Goal: Task Accomplishment & Management: Use online tool/utility

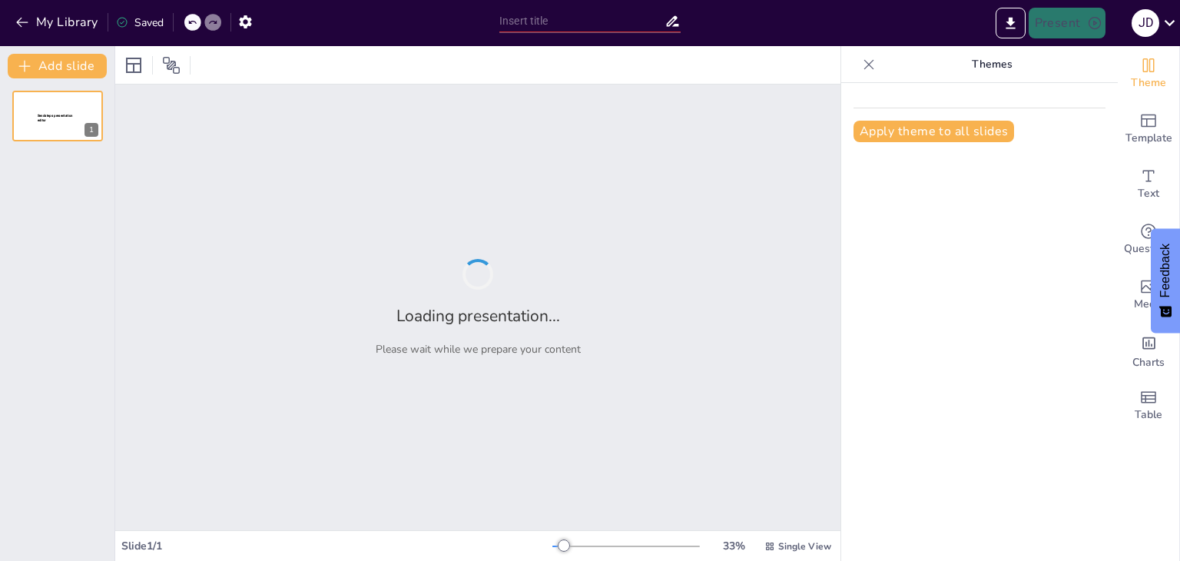
type input "La Comunicación: [PERSON_NAME] Fundamental en la Administración Efectiva"
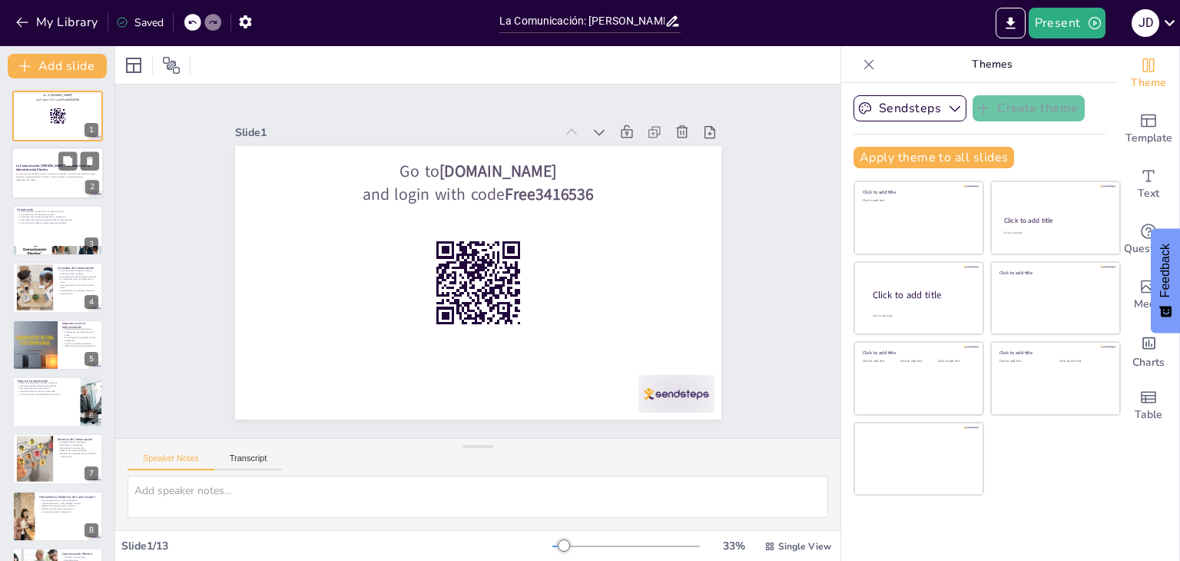
checkbox input "true"
click at [76, 153] on button at bounding box center [67, 161] width 18 height 18
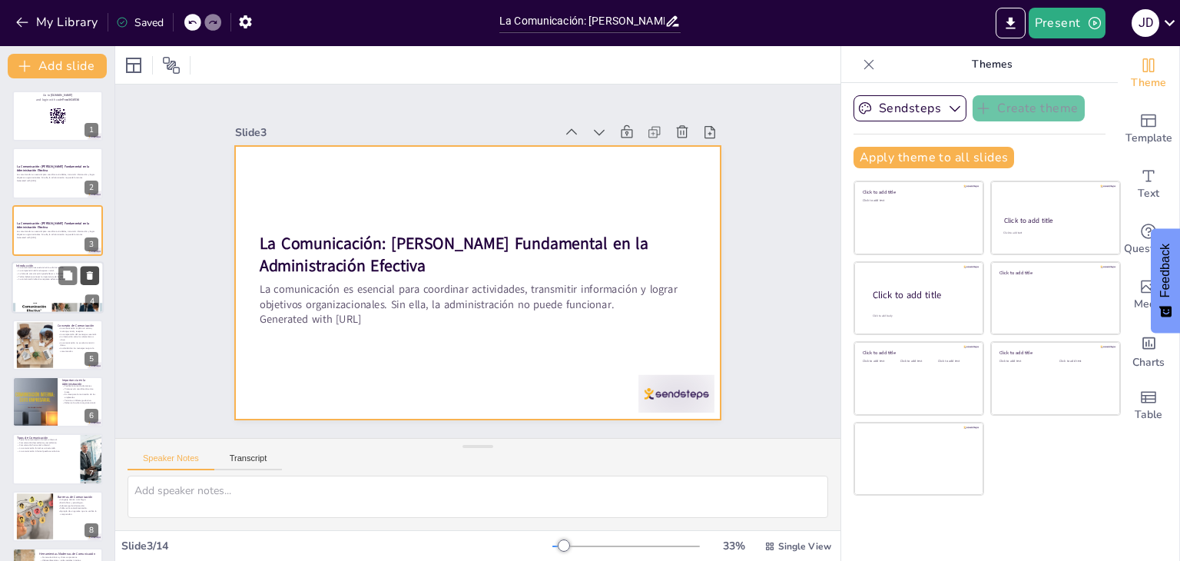
checkbox input "true"
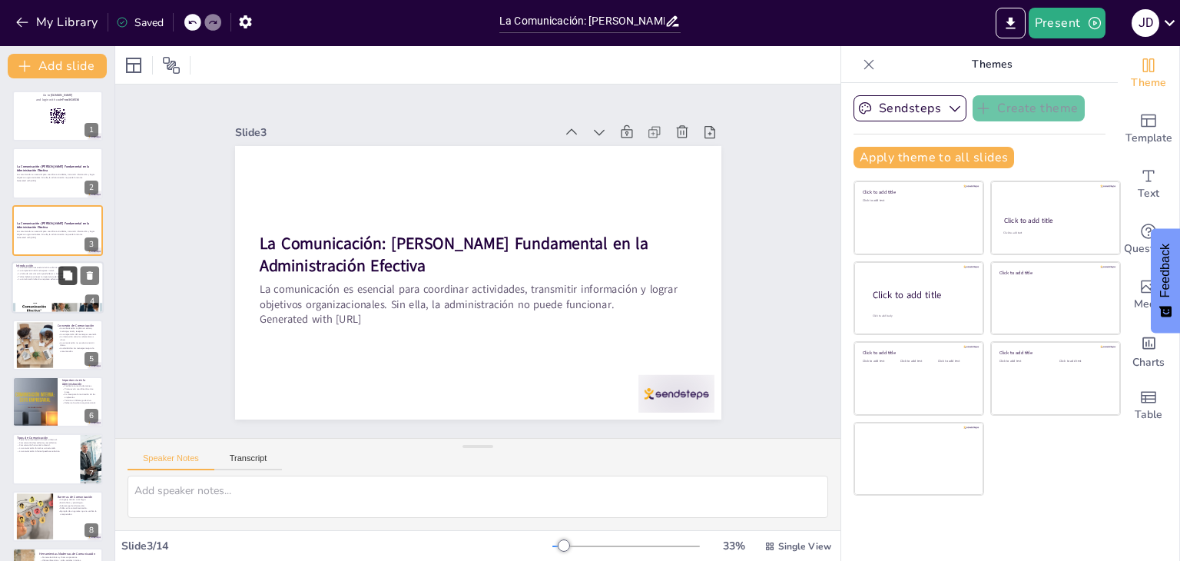
click at [70, 272] on icon at bounding box center [67, 274] width 9 height 9
type textarea "La comunicación es el corazón de cualquier organización. Sin ella, las activida…"
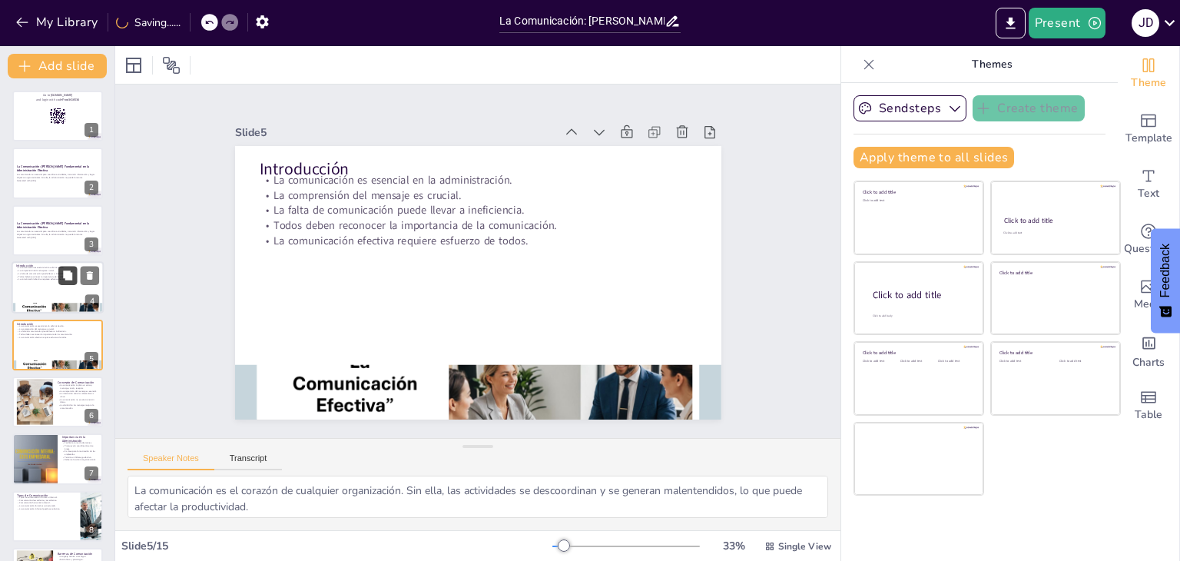
scroll to position [25, 0]
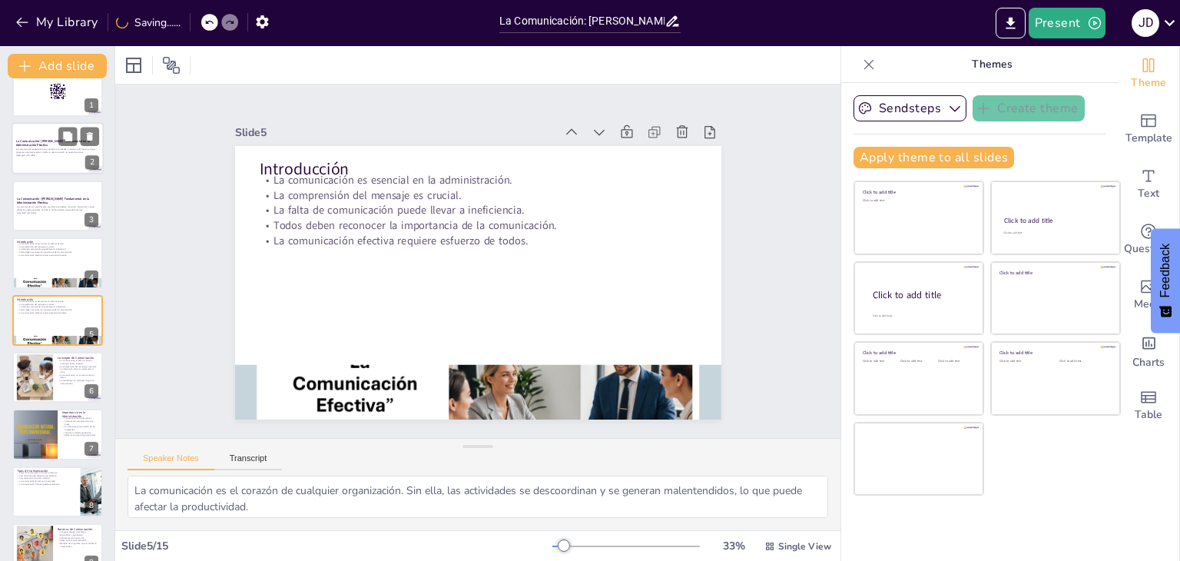
checkbox input "true"
click at [30, 151] on p "La comunicación es esencial para coordinar actividades, transmitir información …" at bounding box center [57, 150] width 83 height 5
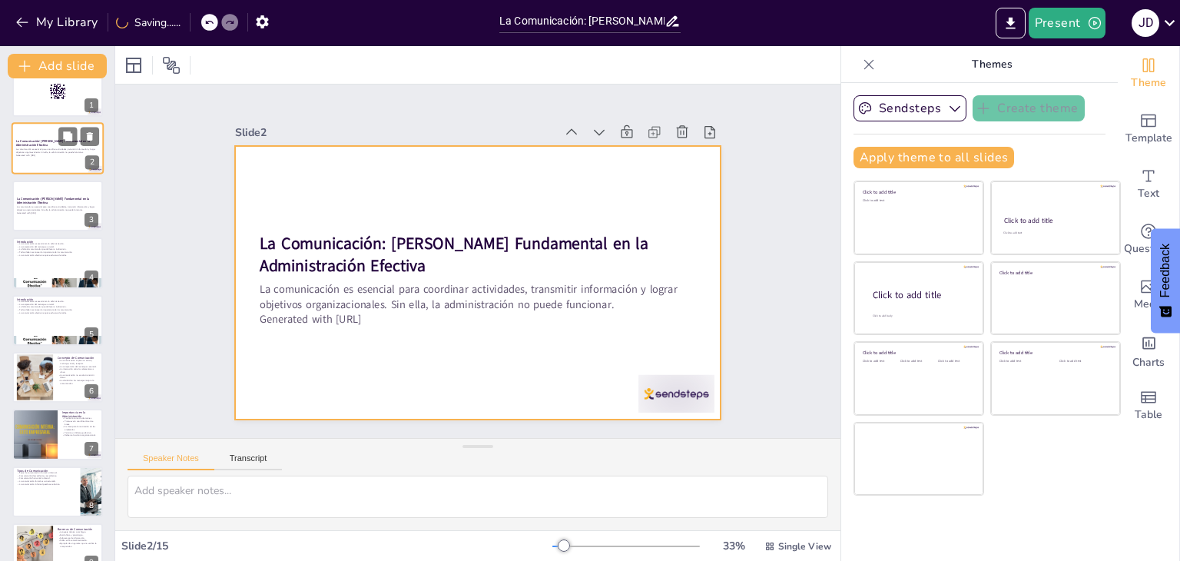
scroll to position [0, 0]
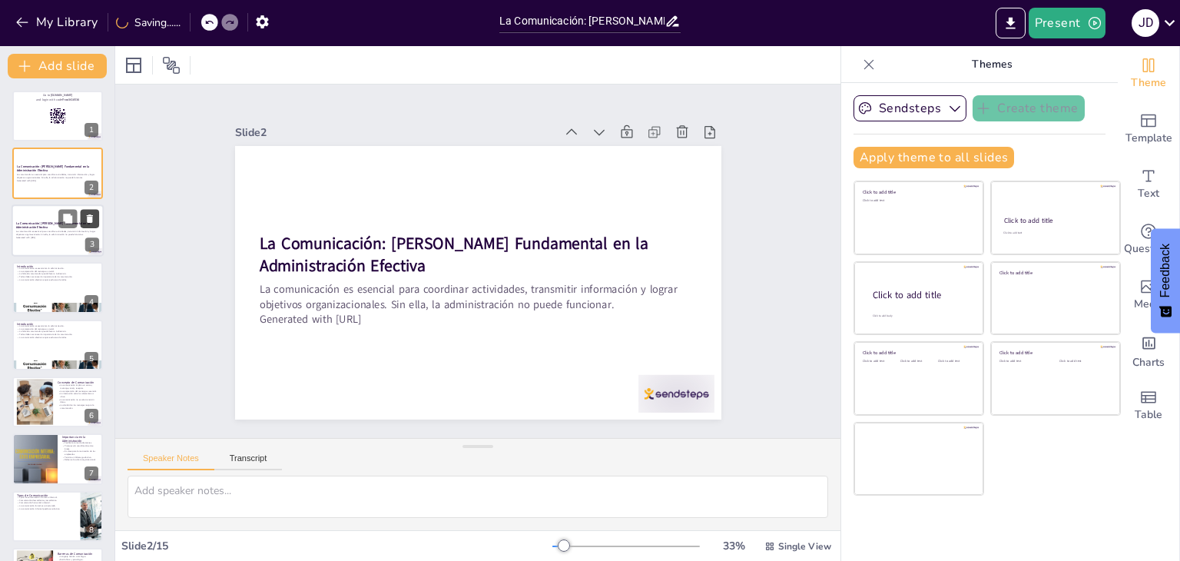
checkbox input "true"
click at [84, 215] on icon at bounding box center [89, 218] width 11 height 11
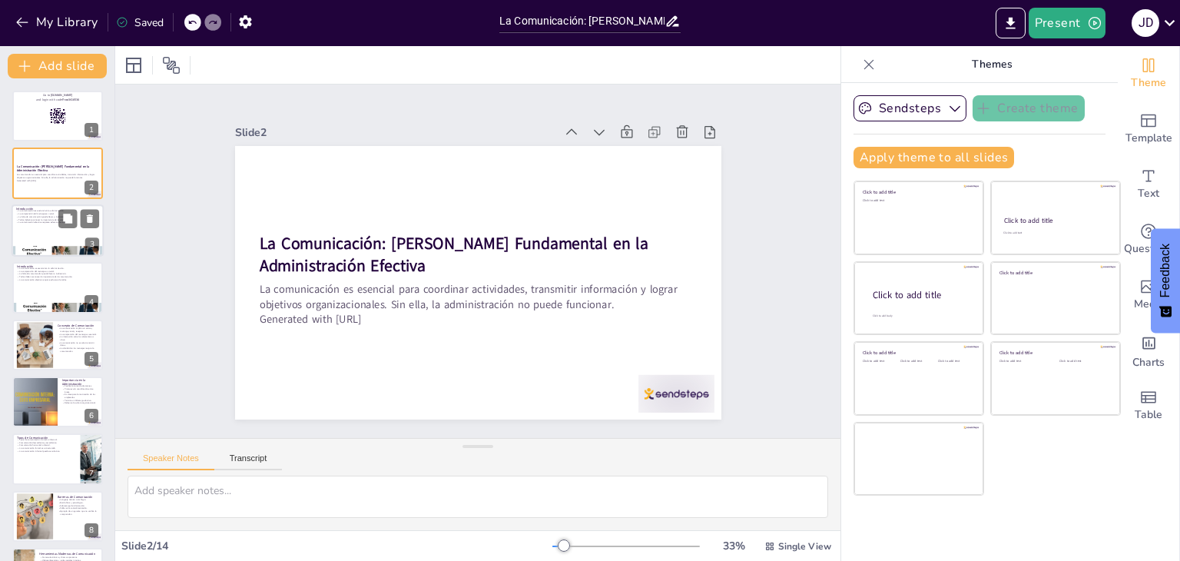
checkbox input "true"
click at [30, 228] on div at bounding box center [58, 230] width 92 height 52
type textarea "La comunicación es el corazón de cualquier organización. Sin ella, las activida…"
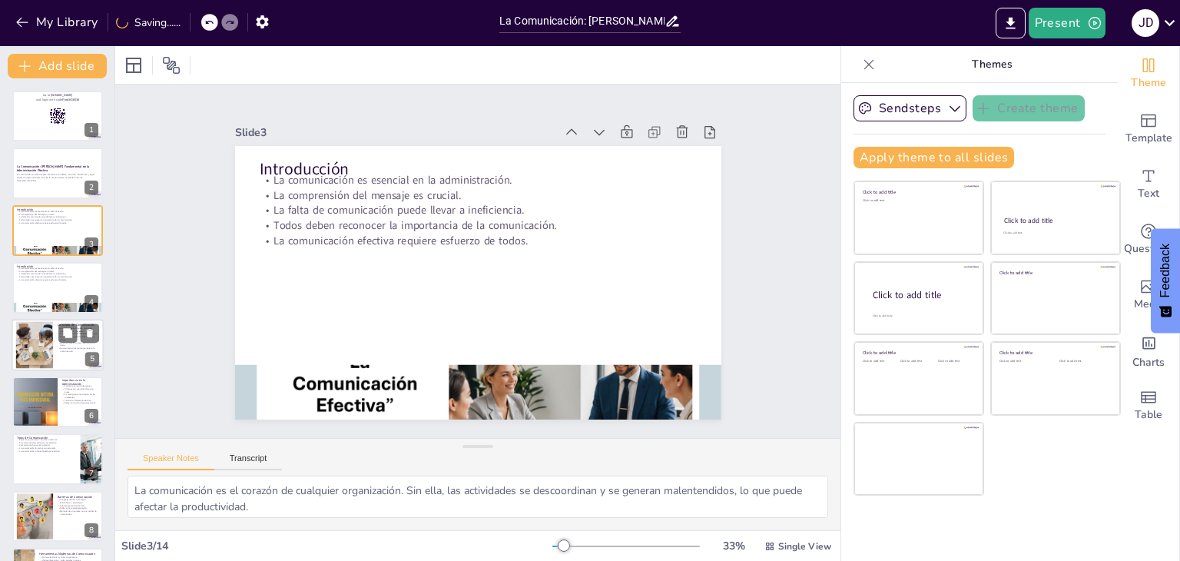
checkbox input "true"
click at [63, 346] on p "La claridad en los mensajes mejora la comunicación." at bounding box center [78, 348] width 41 height 5
type textarea "Cada uno de estos elementos juega un papel crucial en la efectividad de la comu…"
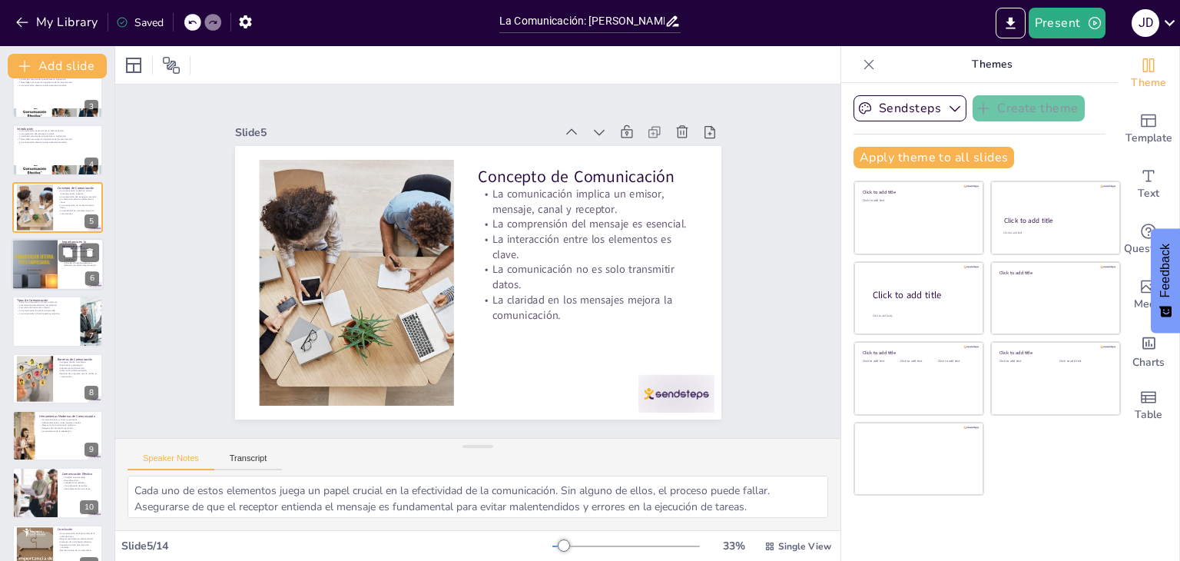
scroll to position [336, 0]
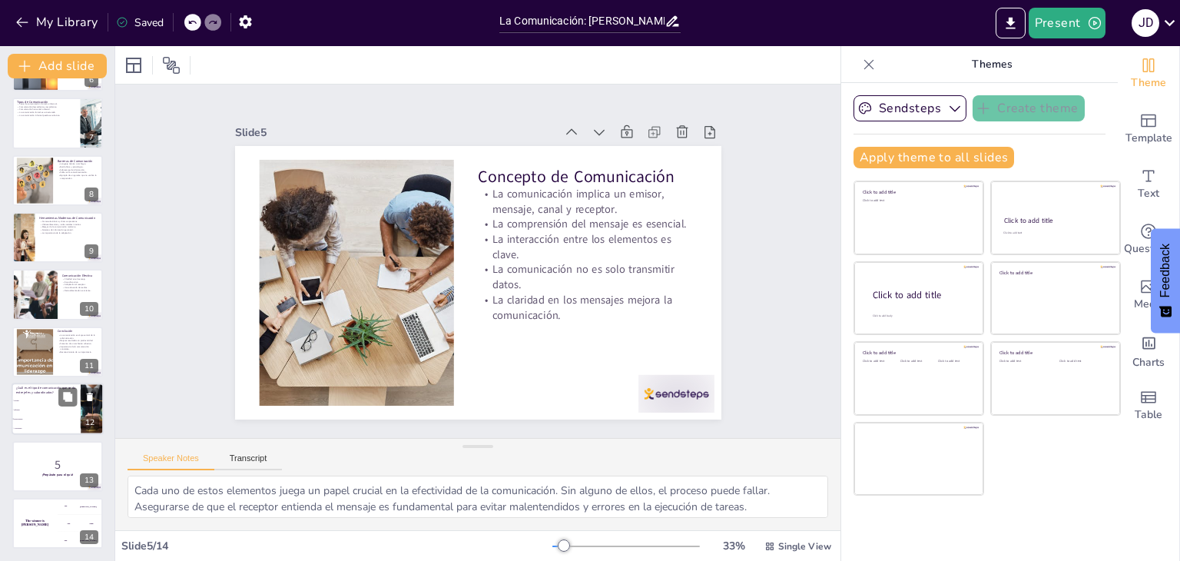
checkbox input "true"
click at [68, 415] on li "Descendente" at bounding box center [46, 419] width 69 height 9
type textarea "La respuesta correcta es "Descendente". Este tipo de comunicación implica que l…"
checkbox input "true"
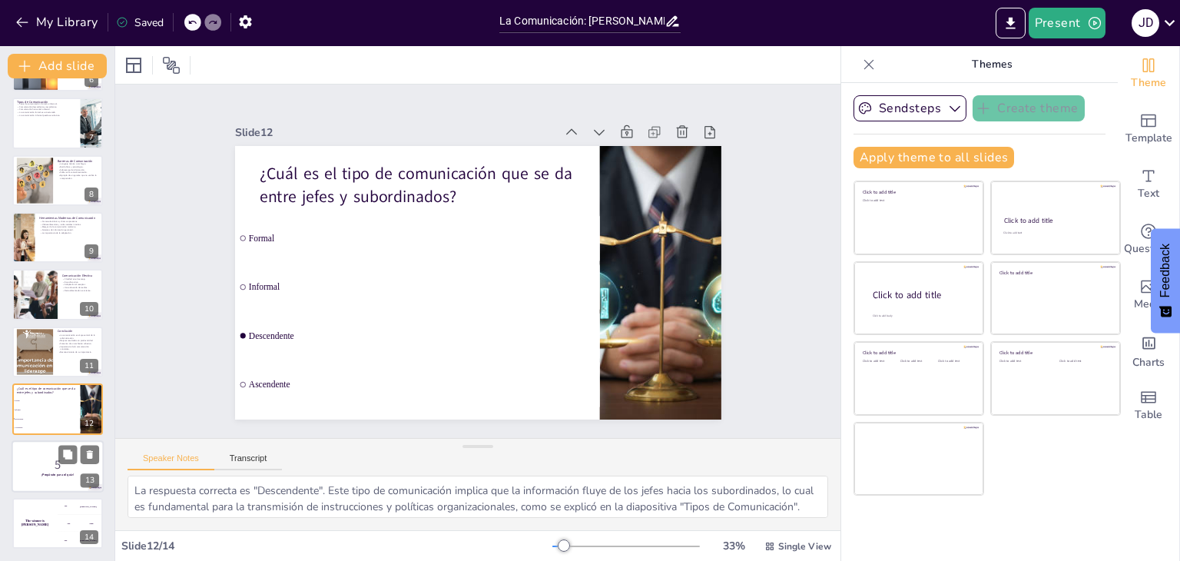
checkbox input "true"
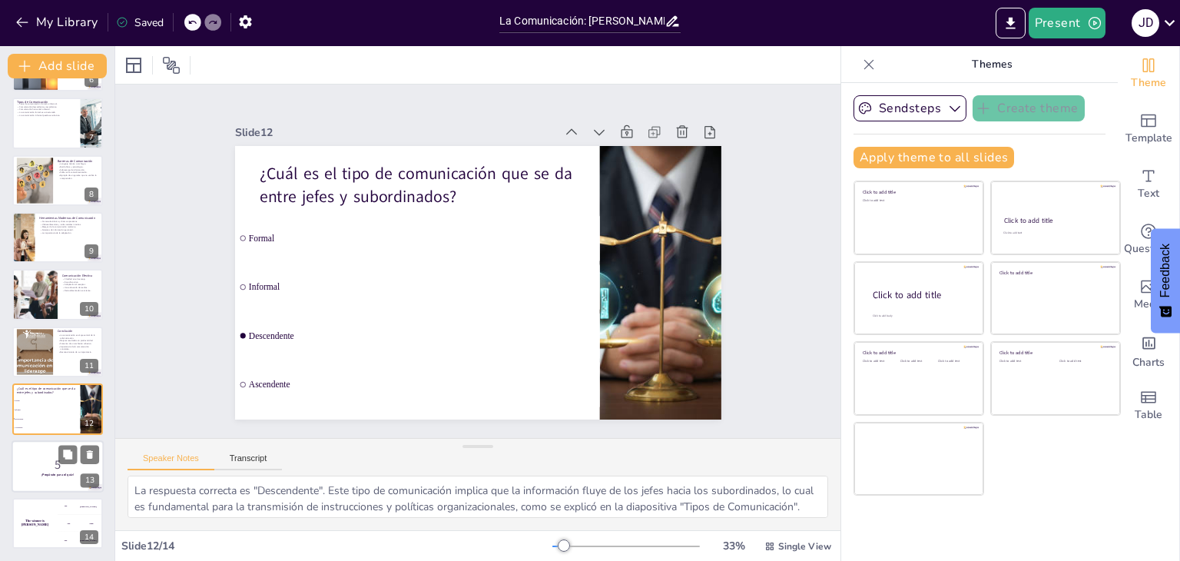
checkbox input "true"
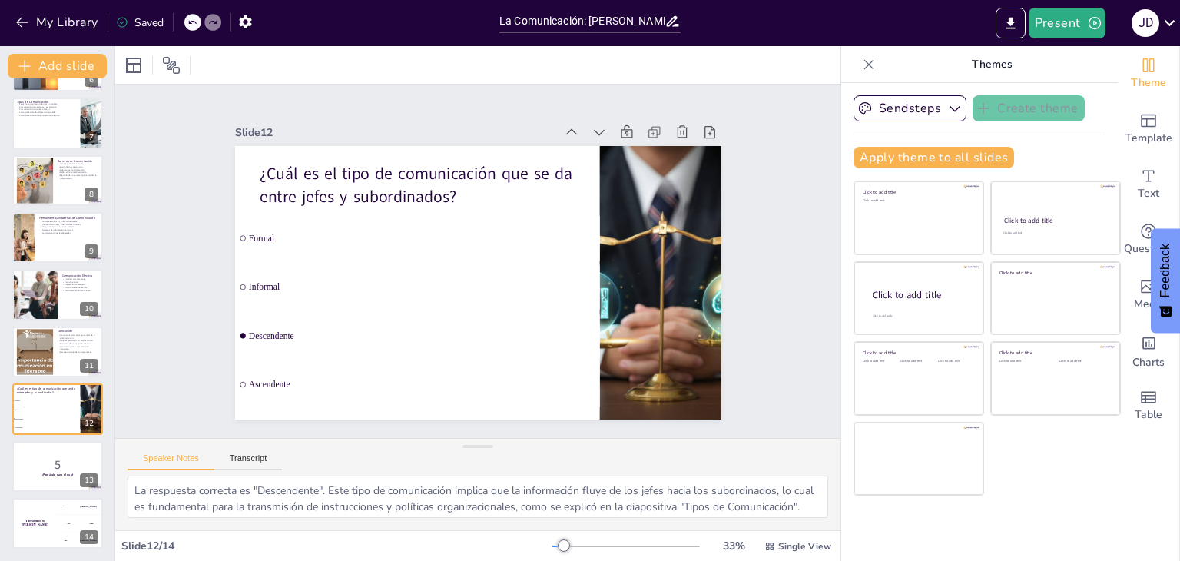
click at [45, 495] on div "Go to [DOMAIN_NAME] and login with code Free3416536 1 La Comunicación: [PERSON_…" at bounding box center [57, 151] width 114 height 793
checkbox input "true"
click at [46, 477] on div at bounding box center [58, 466] width 92 height 52
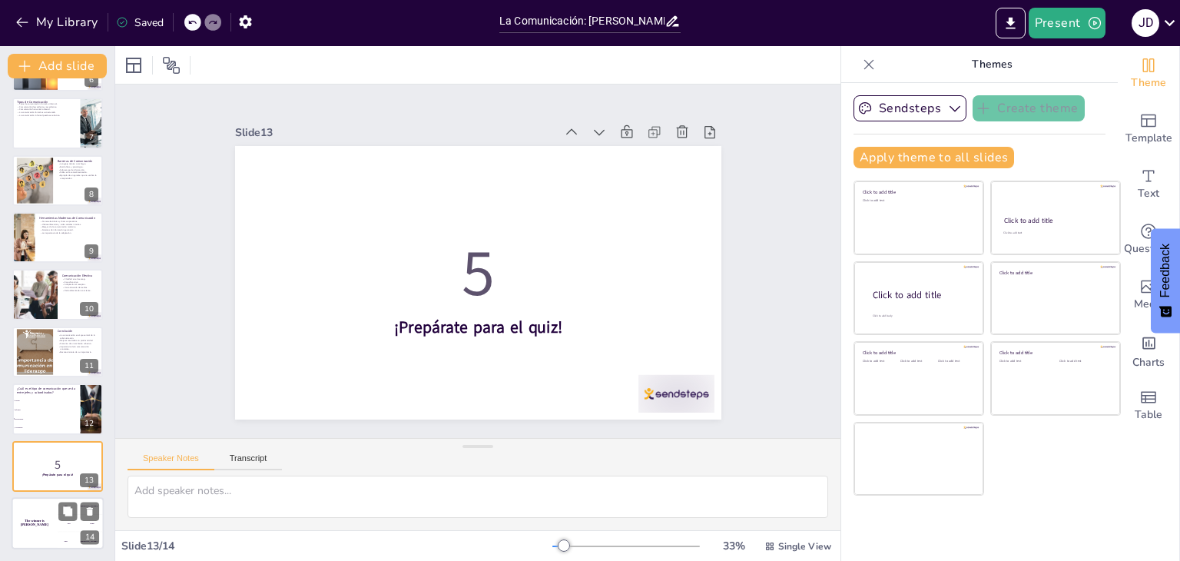
click at [62, 520] on div "200 Jaap" at bounding box center [81, 523] width 46 height 17
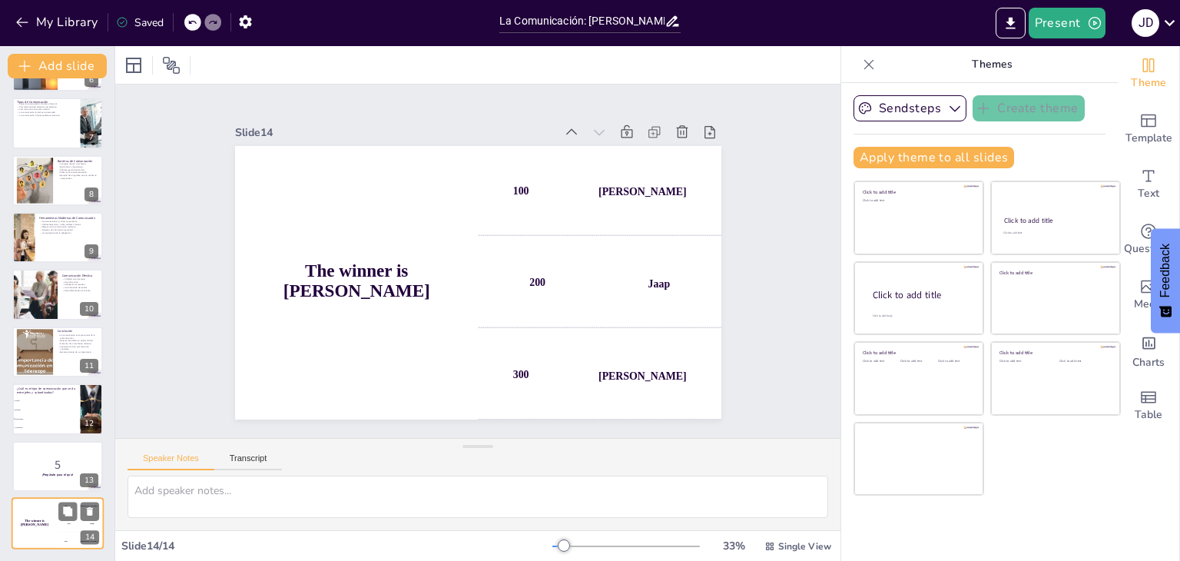
scroll to position [335, 0]
checkbox input "true"
click at [47, 356] on div at bounding box center [34, 352] width 84 height 47
type textarea "Reconocer que la comunicación es fundamental para la administración permite a l…"
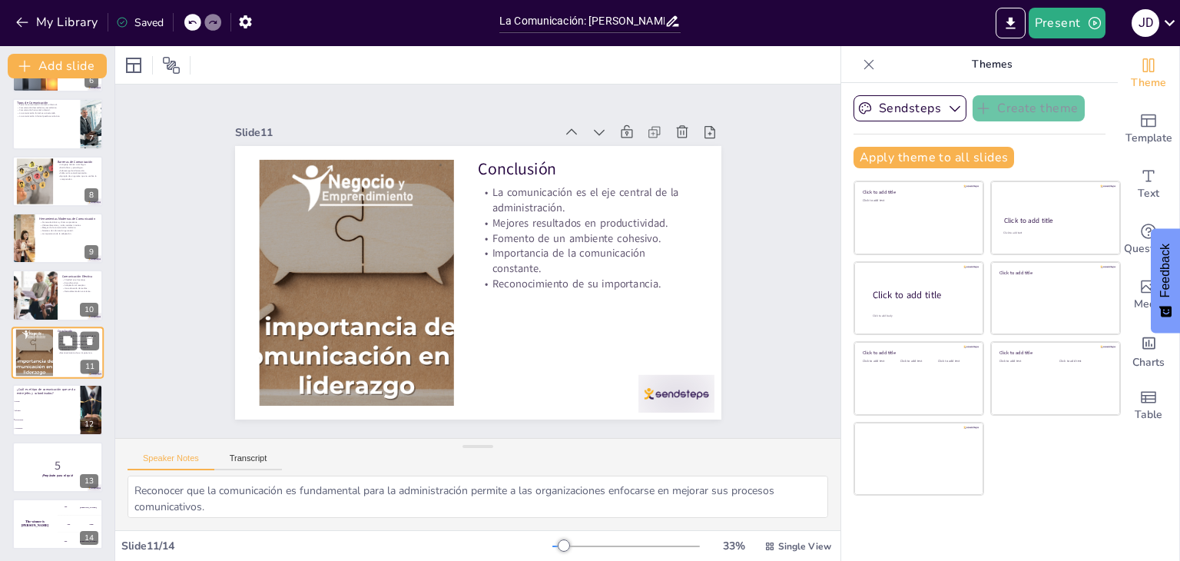
scroll to position [336, 0]
checkbox input "true"
click at [31, 293] on div at bounding box center [34, 295] width 69 height 52
type textarea "Un mensaje claro y conciso es más fácil de entender y reduce la posibilidad de …"
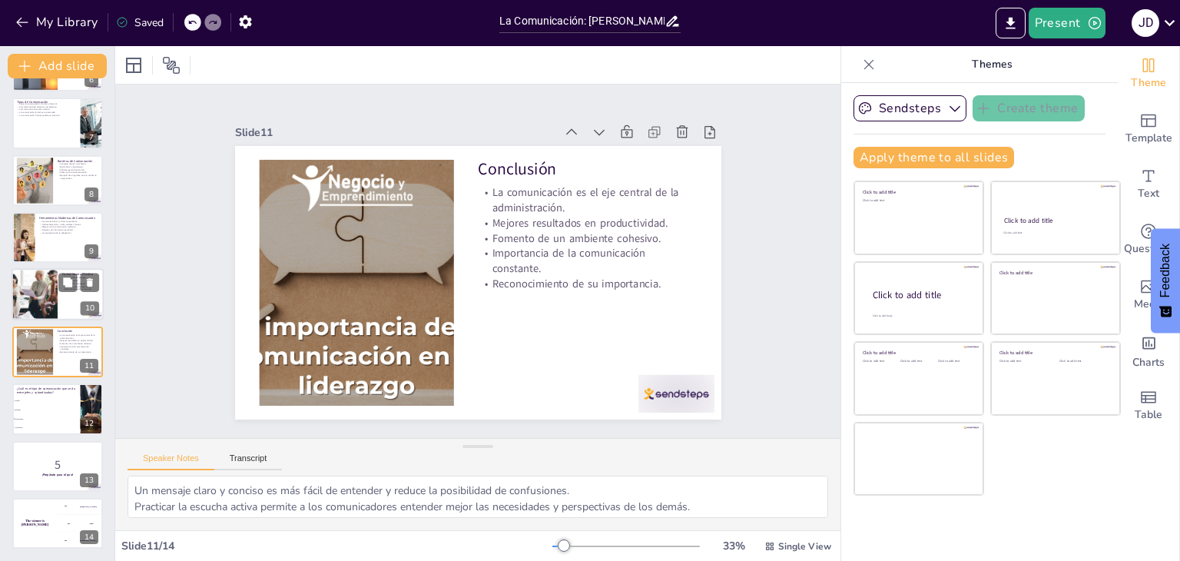
scroll to position [310, 0]
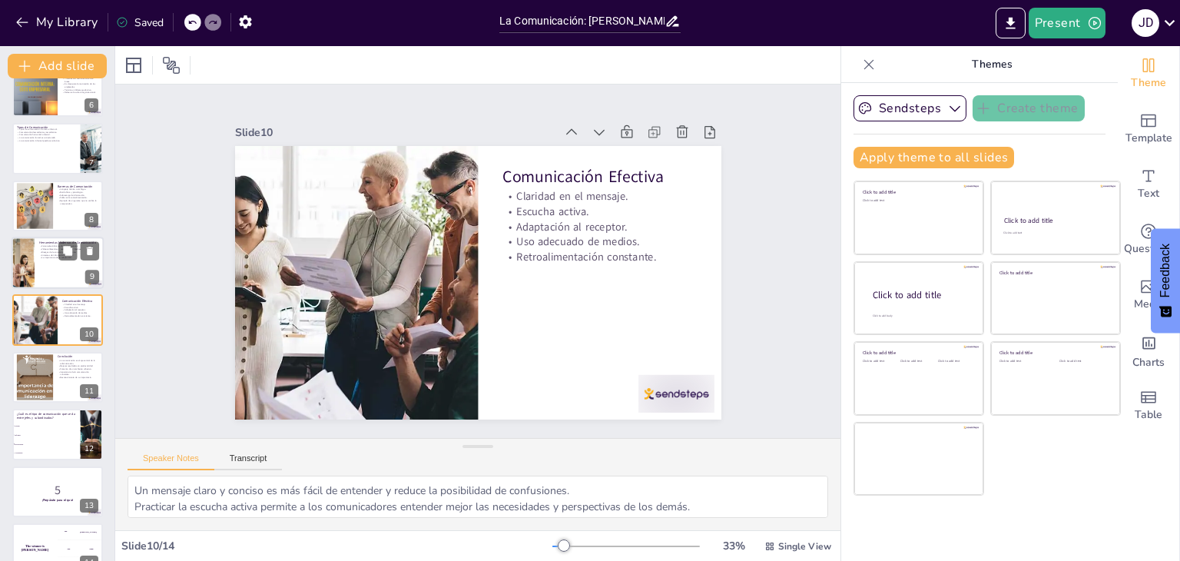
checkbox input "true"
click at [47, 240] on p "Herramientas Modernas de Comunicación" at bounding box center [69, 242] width 60 height 5
type textarea "Estas herramientas permiten una comunicación rápida, pero deben usarse de maner…"
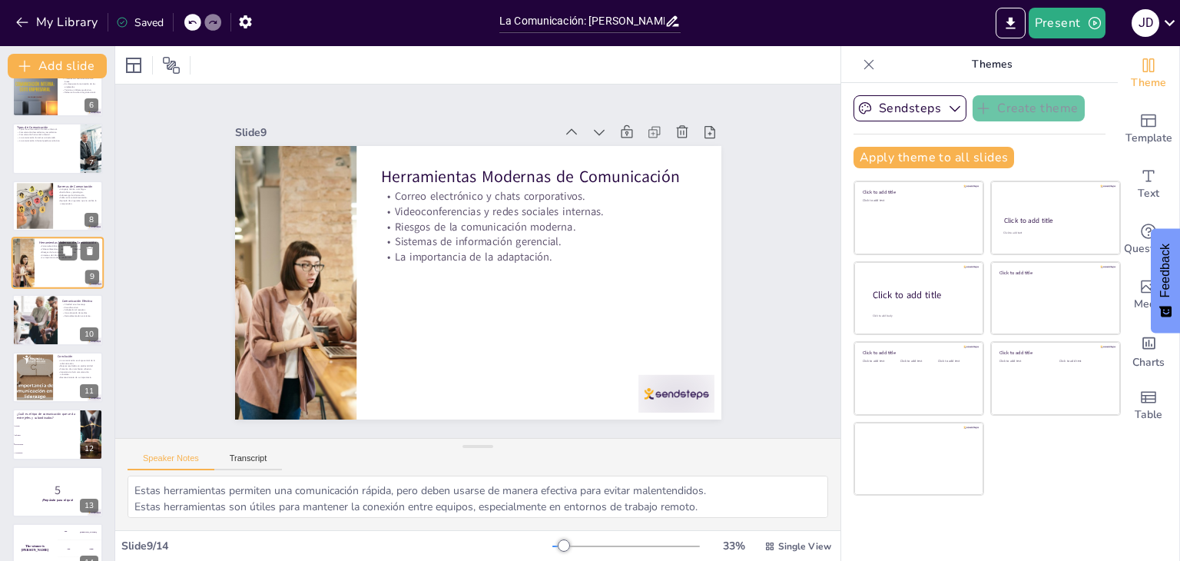
scroll to position [253, 0]
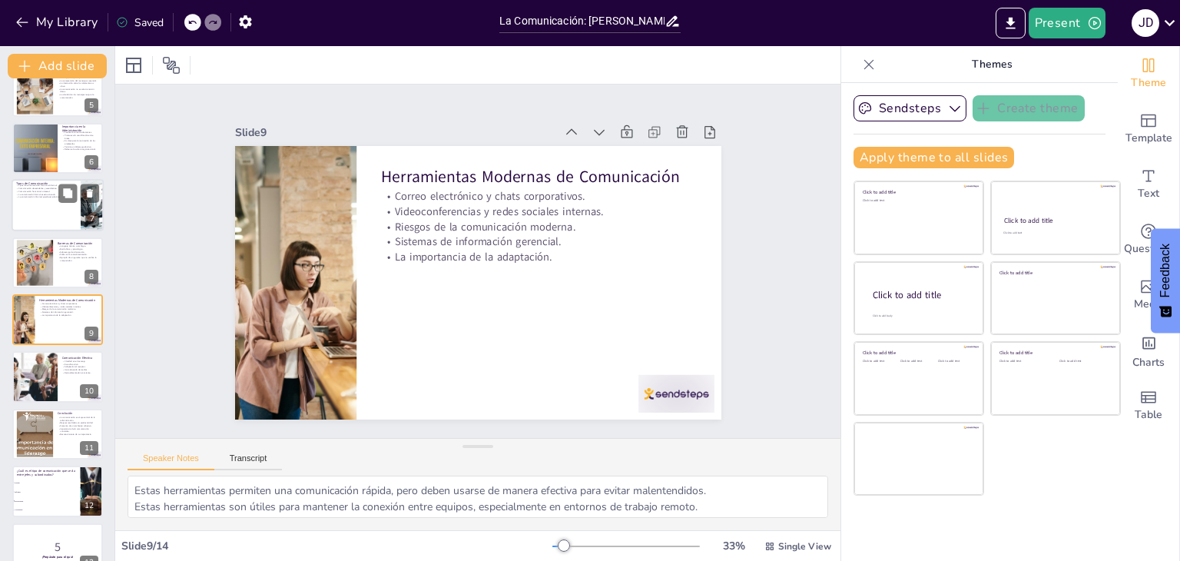
checkbox input "true"
click at [52, 203] on div at bounding box center [58, 206] width 92 height 52
type textarea "Comprender los diferentes tipos de comunicación ayuda a los administradores a e…"
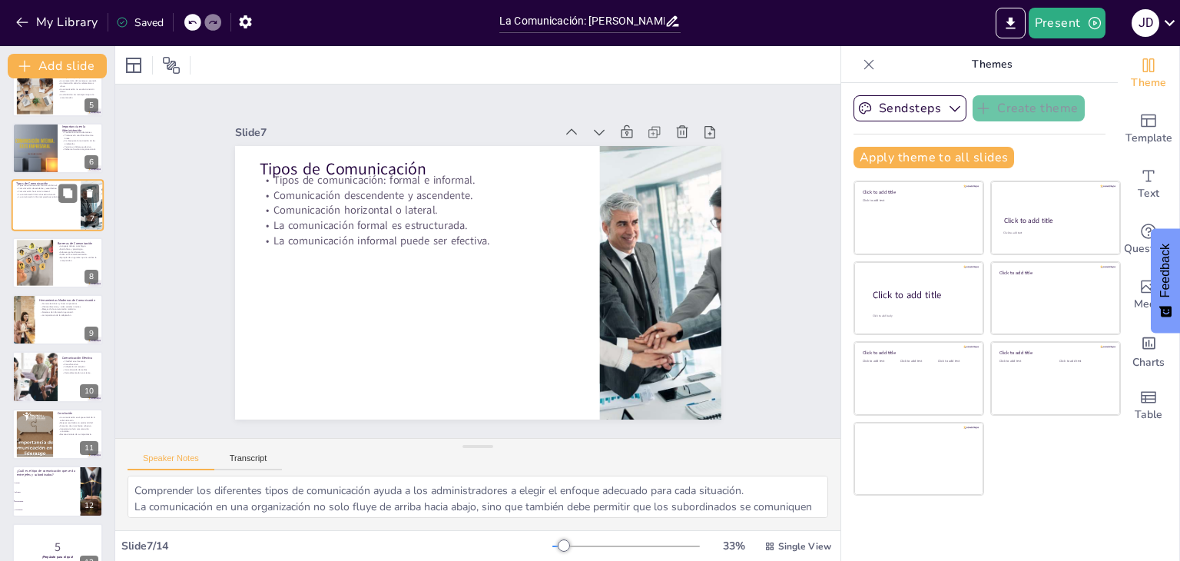
scroll to position [139, 0]
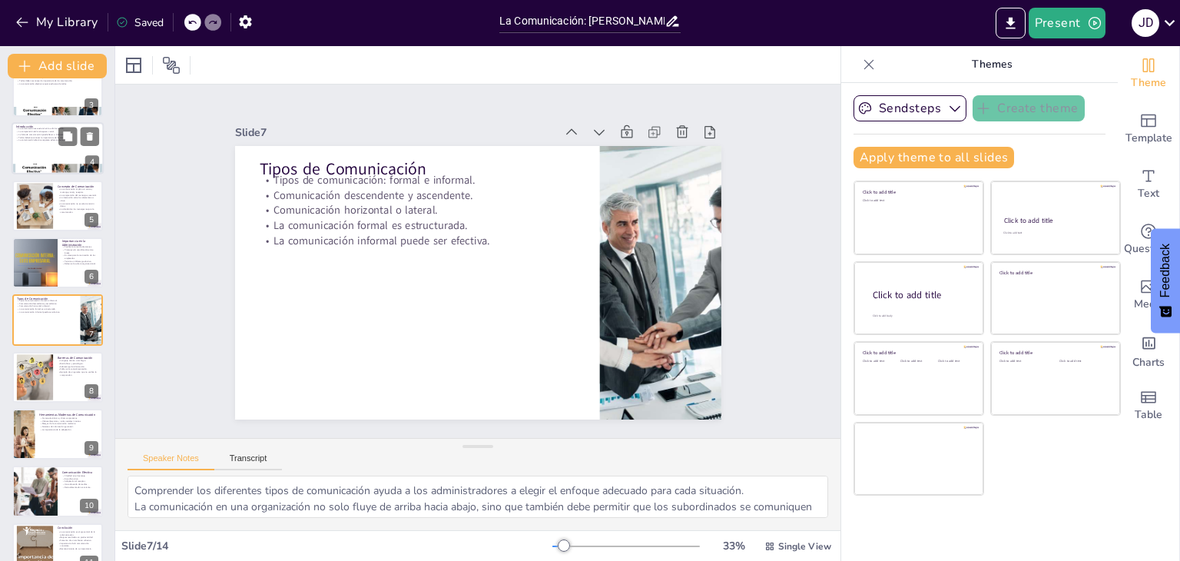
checkbox input "true"
click at [58, 153] on div at bounding box center [58, 148] width 92 height 52
type textarea "La comunicación es el corazón de cualquier organización. Sin ella, las activida…"
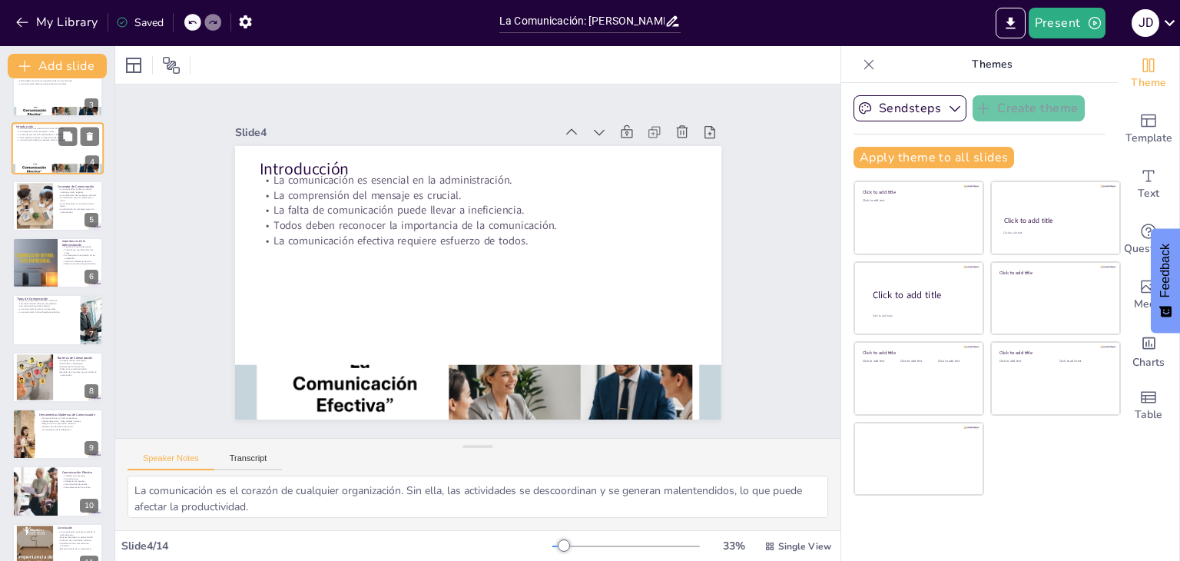
scroll to position [0, 0]
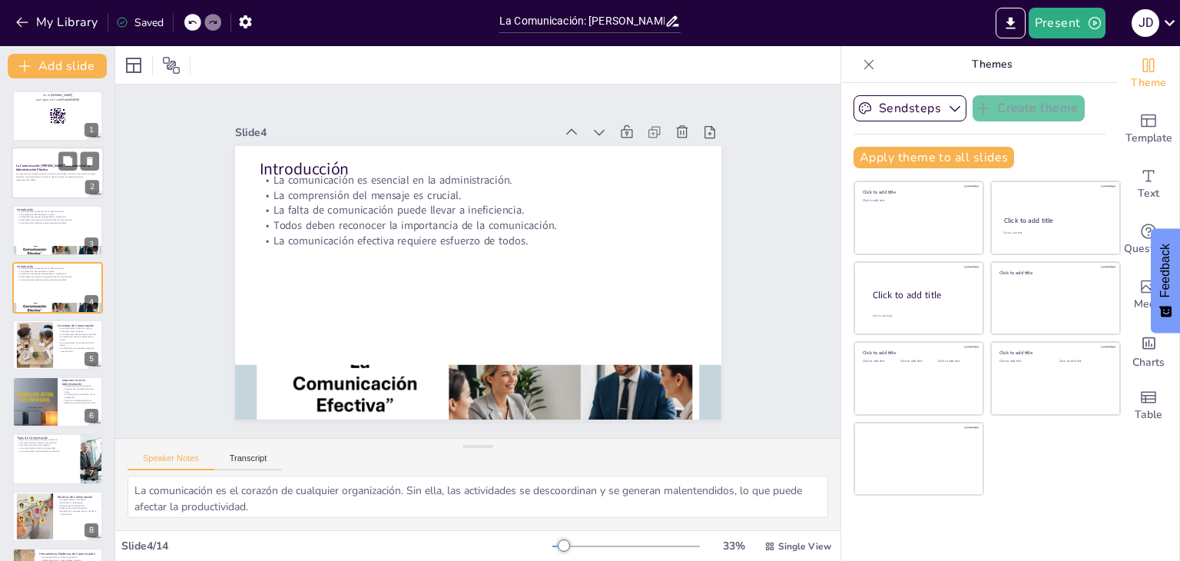
checkbox input "true"
click at [51, 194] on div at bounding box center [58, 173] width 92 height 52
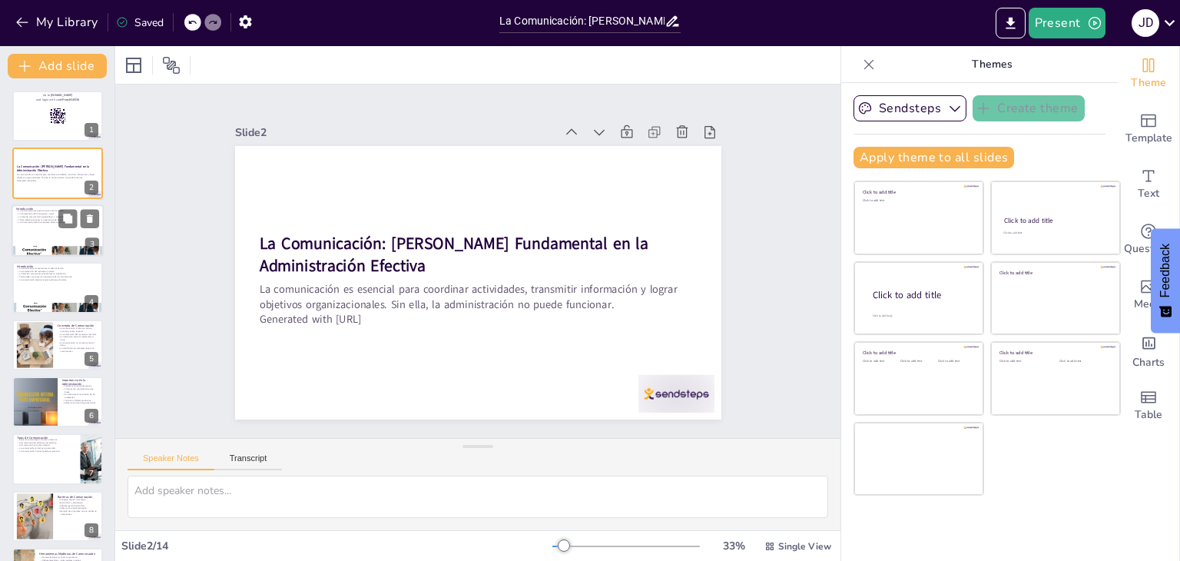
checkbox input "true"
click at [57, 237] on div at bounding box center [58, 230] width 92 height 52
type textarea "La comunicación es el corazón de cualquier organización. Sin ella, las activida…"
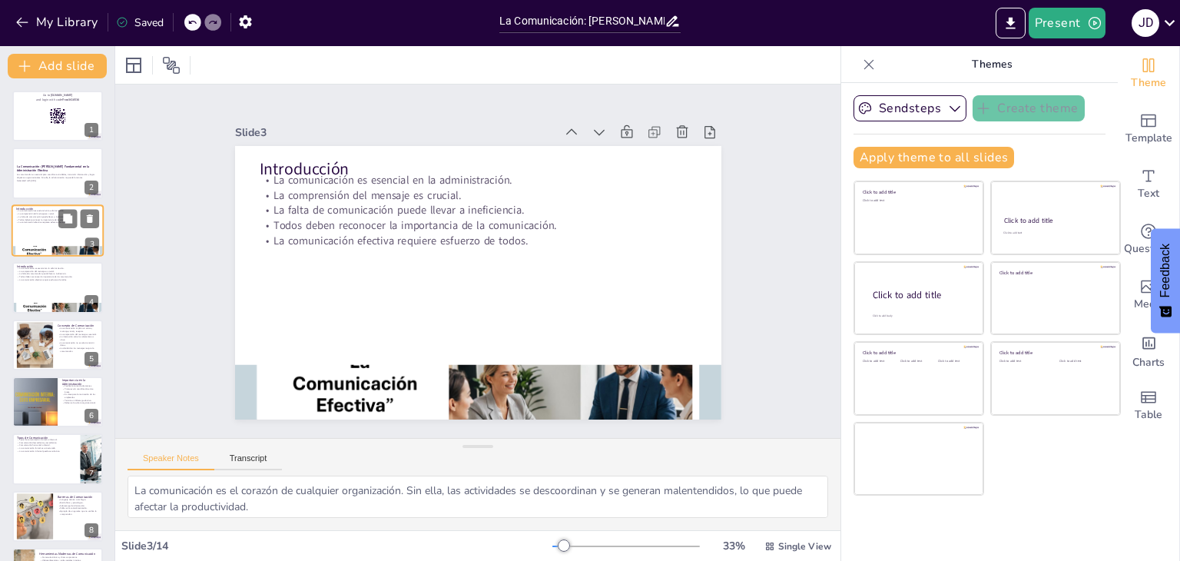
scroll to position [336, 0]
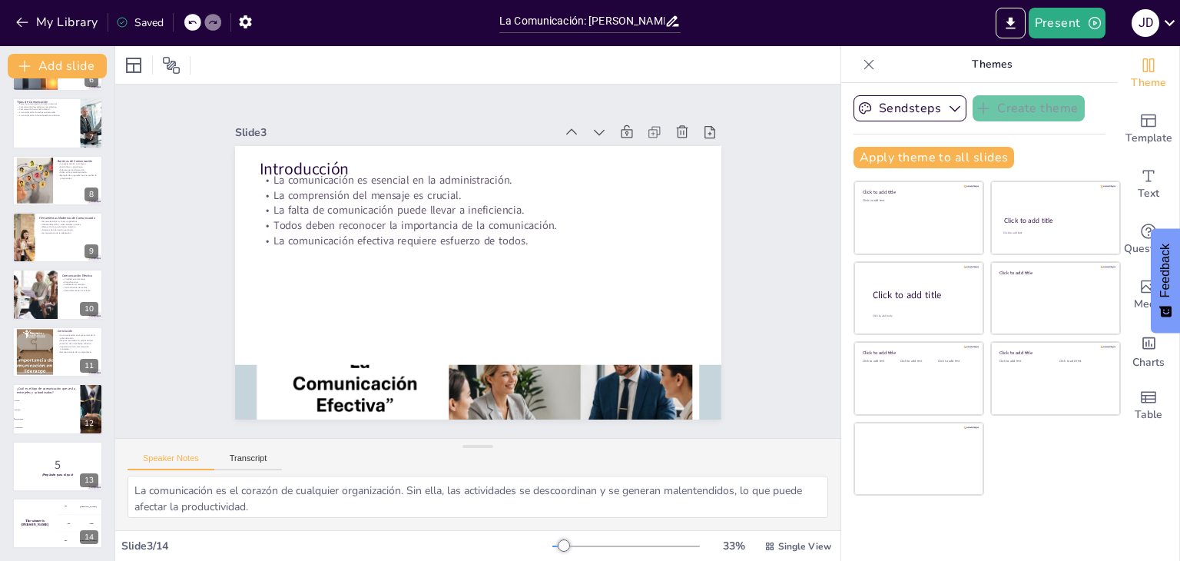
checkbox input "true"
